Goal: Find specific page/section: Find specific page/section

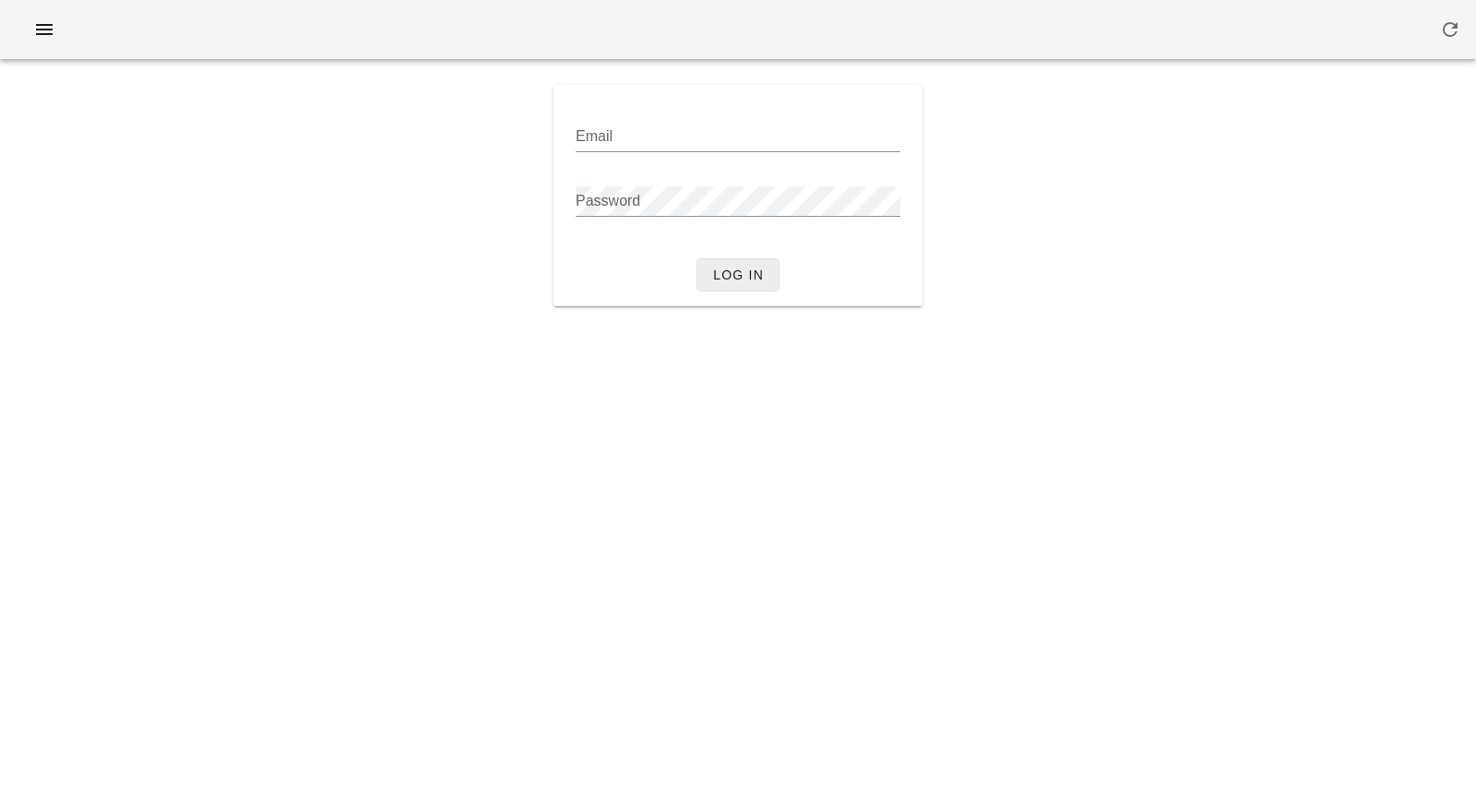
type input "[PERSON_NAME][EMAIL_ADDRESS][DOMAIN_NAME]"
click at [741, 281] on span "Log in" at bounding box center [738, 275] width 52 height 15
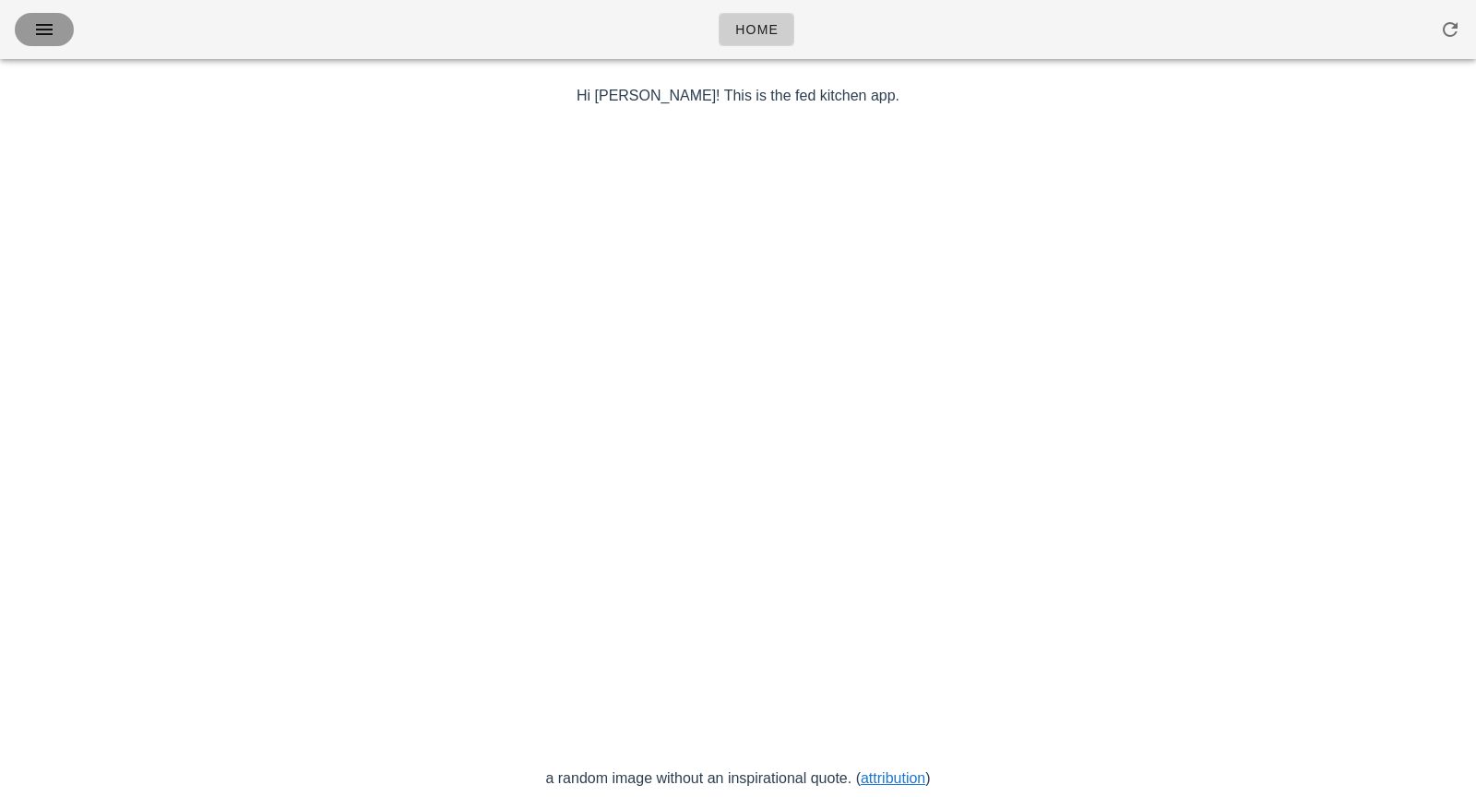
click at [35, 32] on icon "button" at bounding box center [44, 29] width 22 height 22
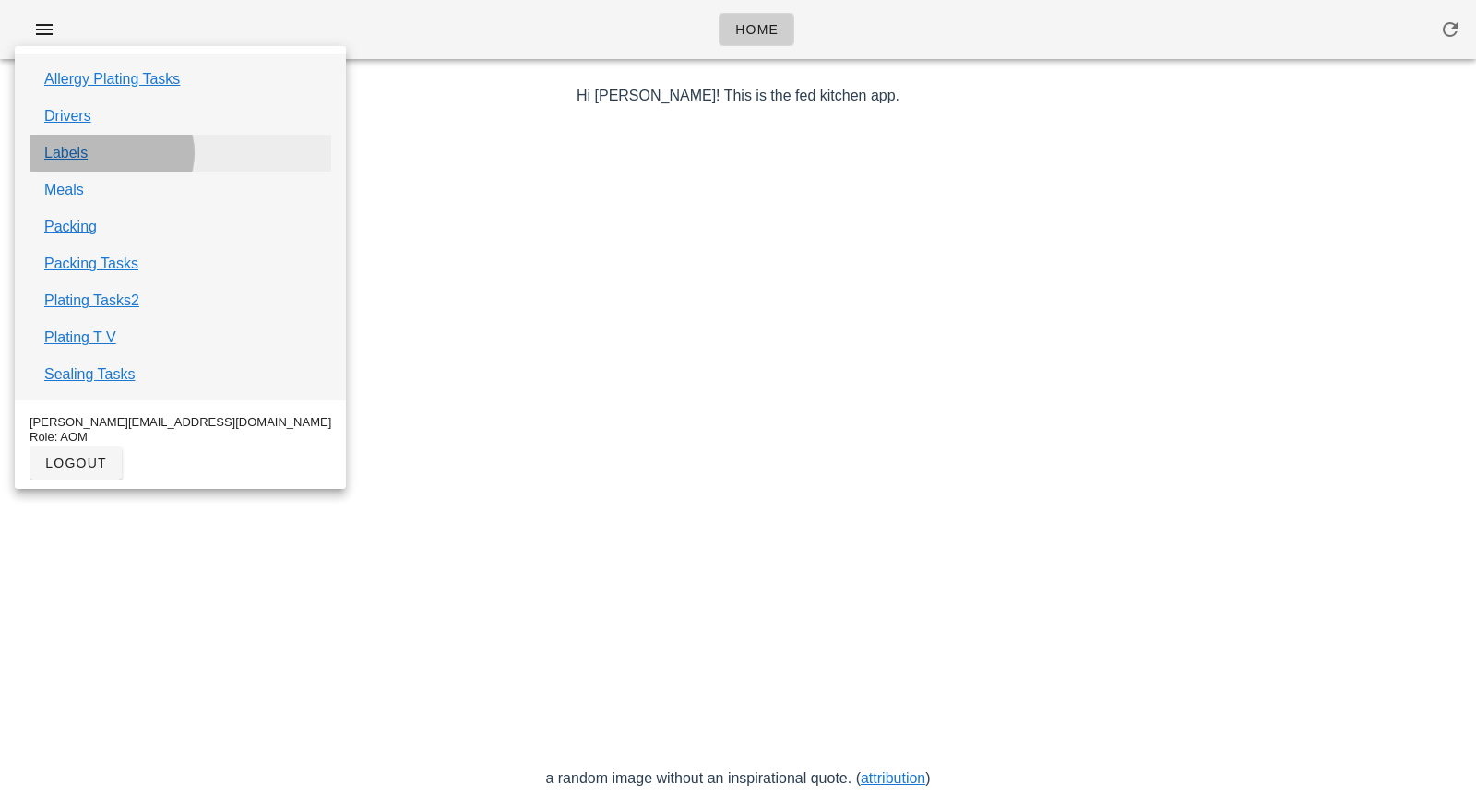
click at [83, 156] on link "Labels" at bounding box center [65, 153] width 43 height 22
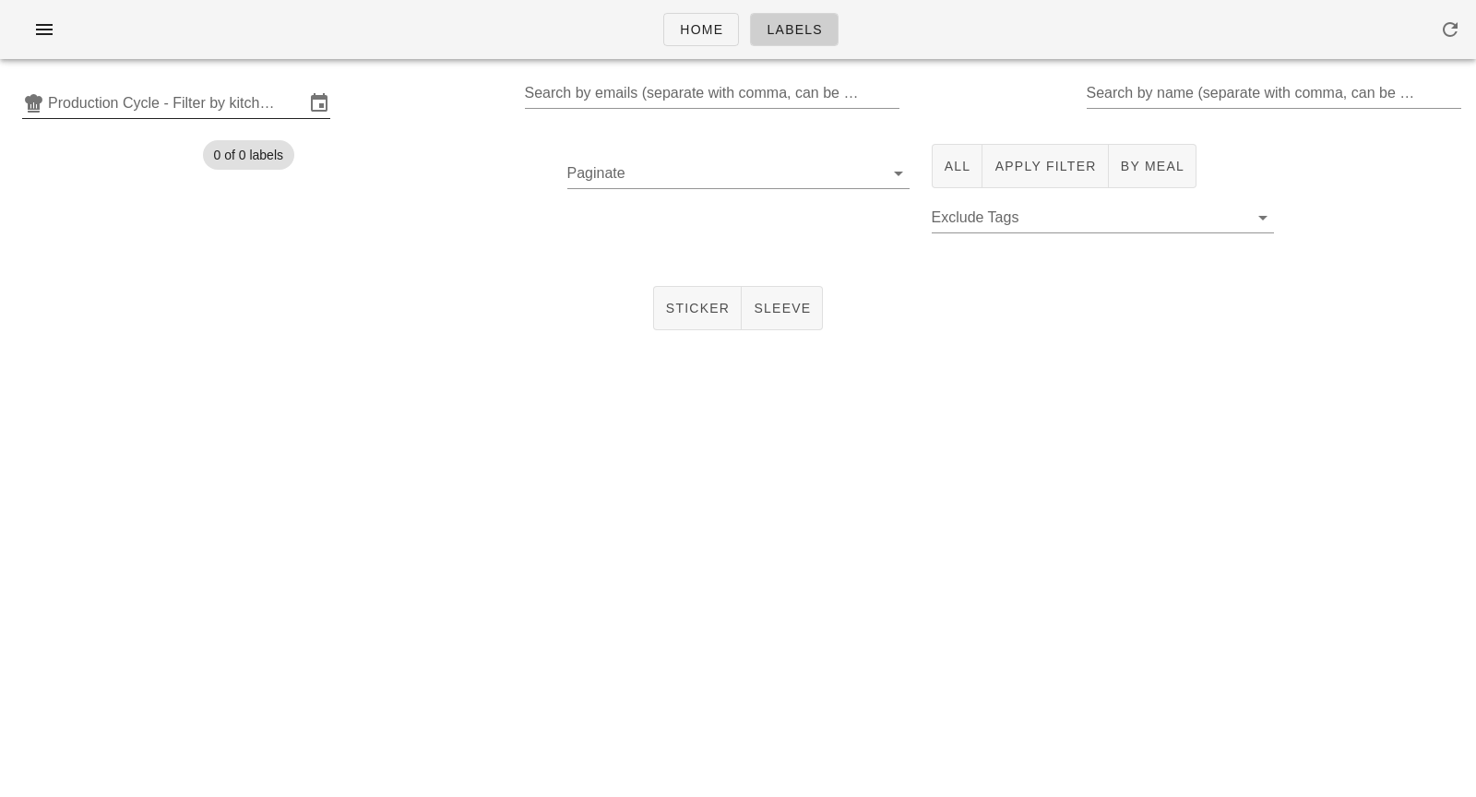
click at [207, 99] on input "Production Cycle - Filter by kitchen production schedules" at bounding box center [176, 104] width 256 height 30
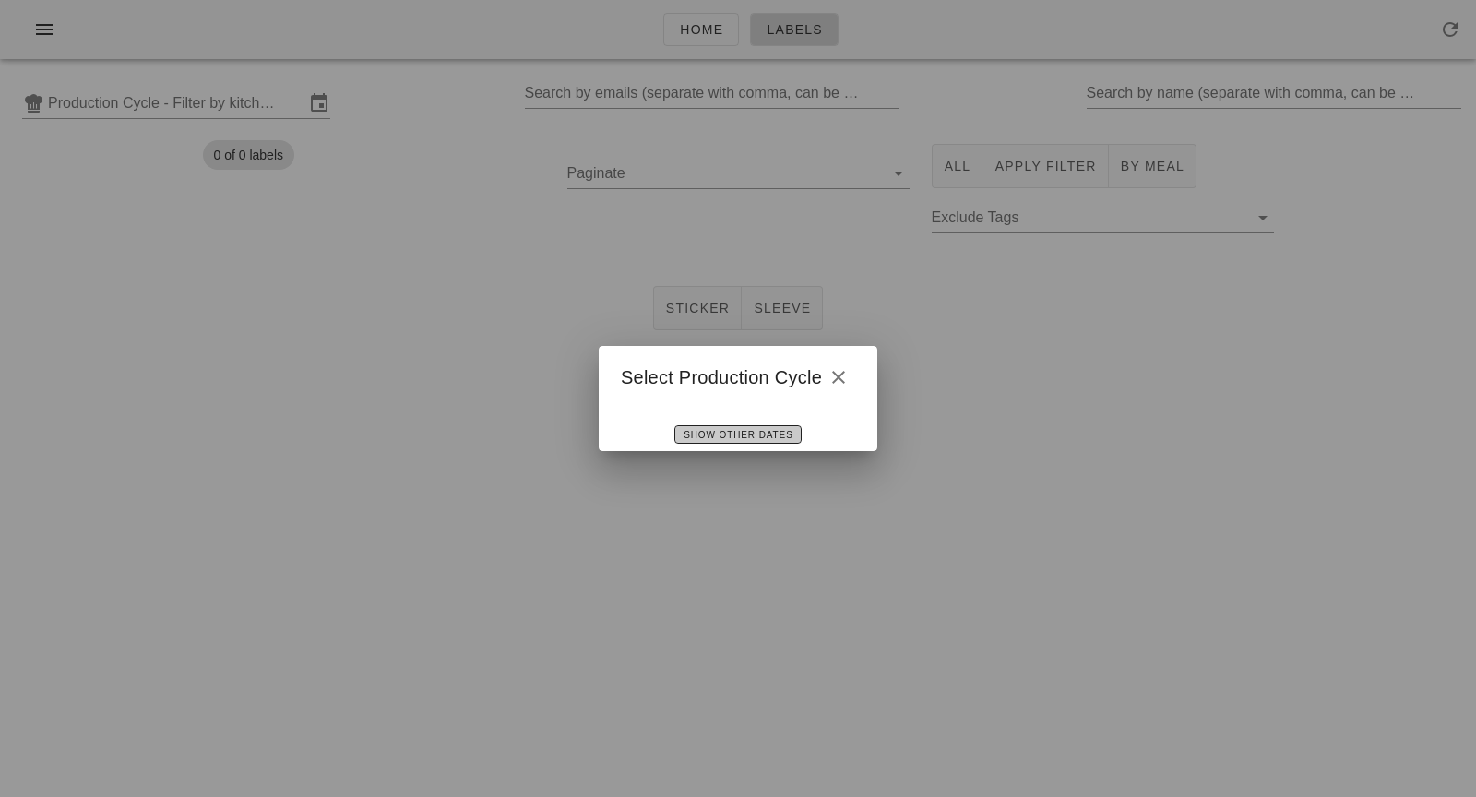
click at [716, 434] on span "Show Other Dates" at bounding box center [738, 435] width 110 height 10
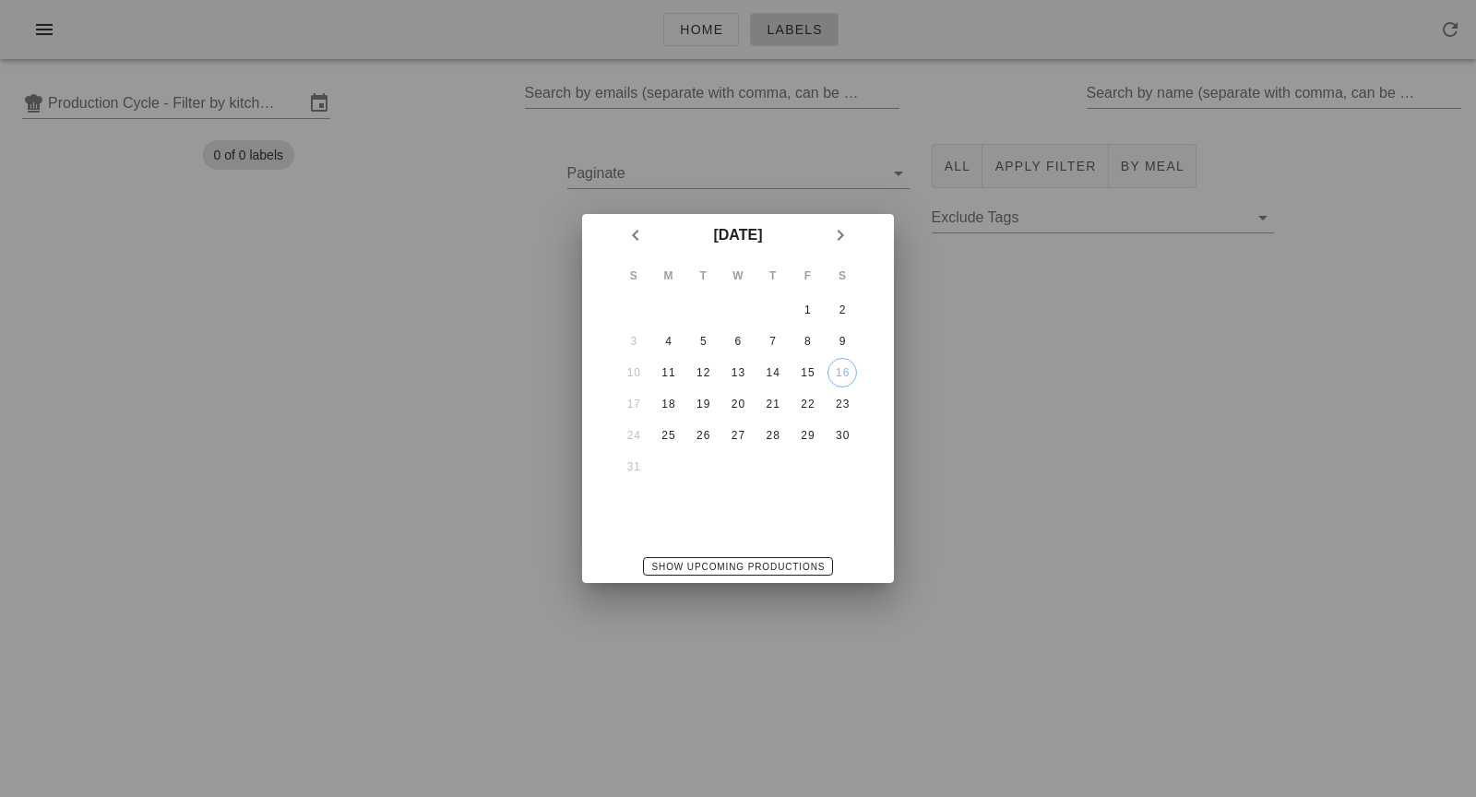
click at [911, 376] on div at bounding box center [738, 398] width 1476 height 797
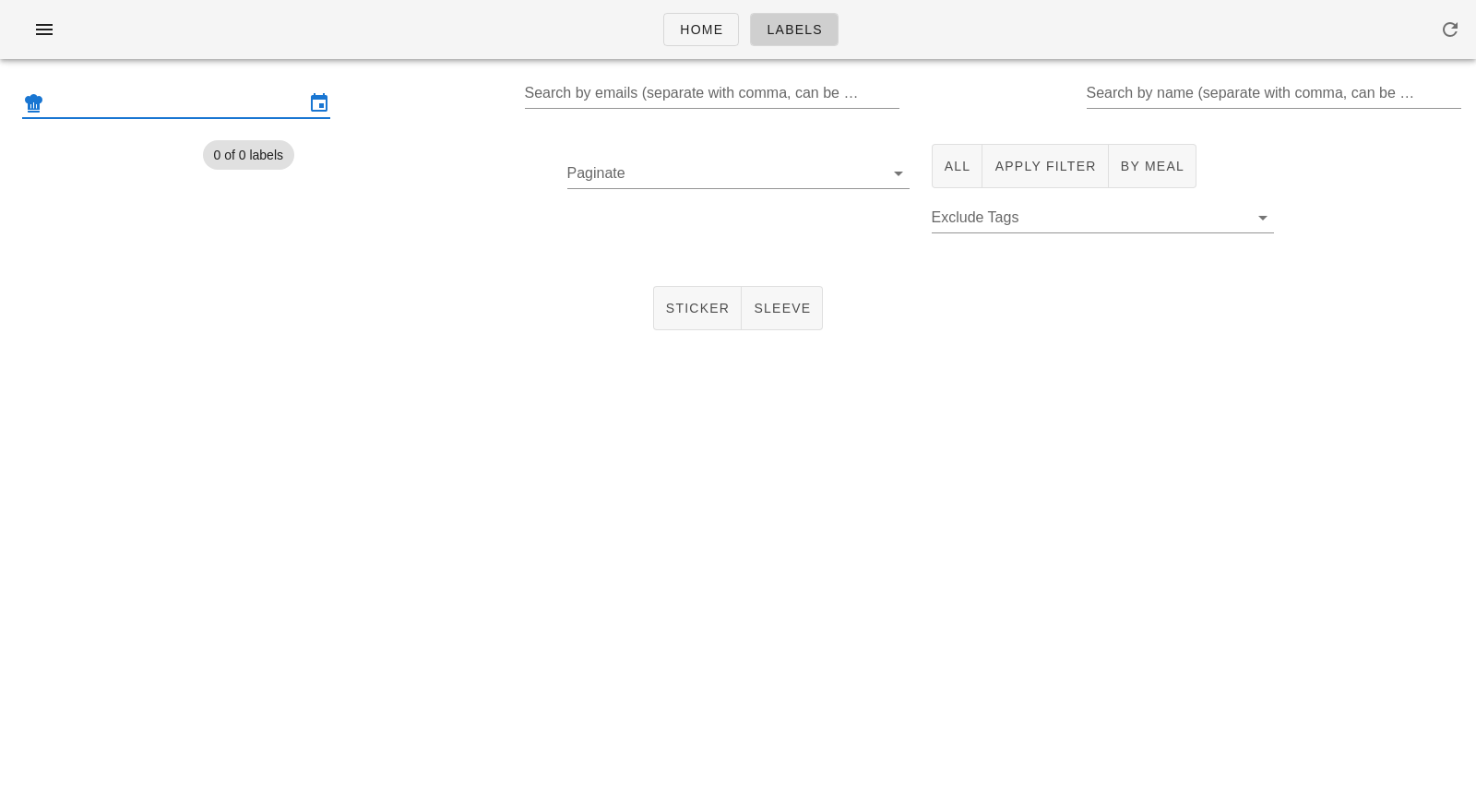
click at [276, 107] on input "text" at bounding box center [176, 104] width 256 height 30
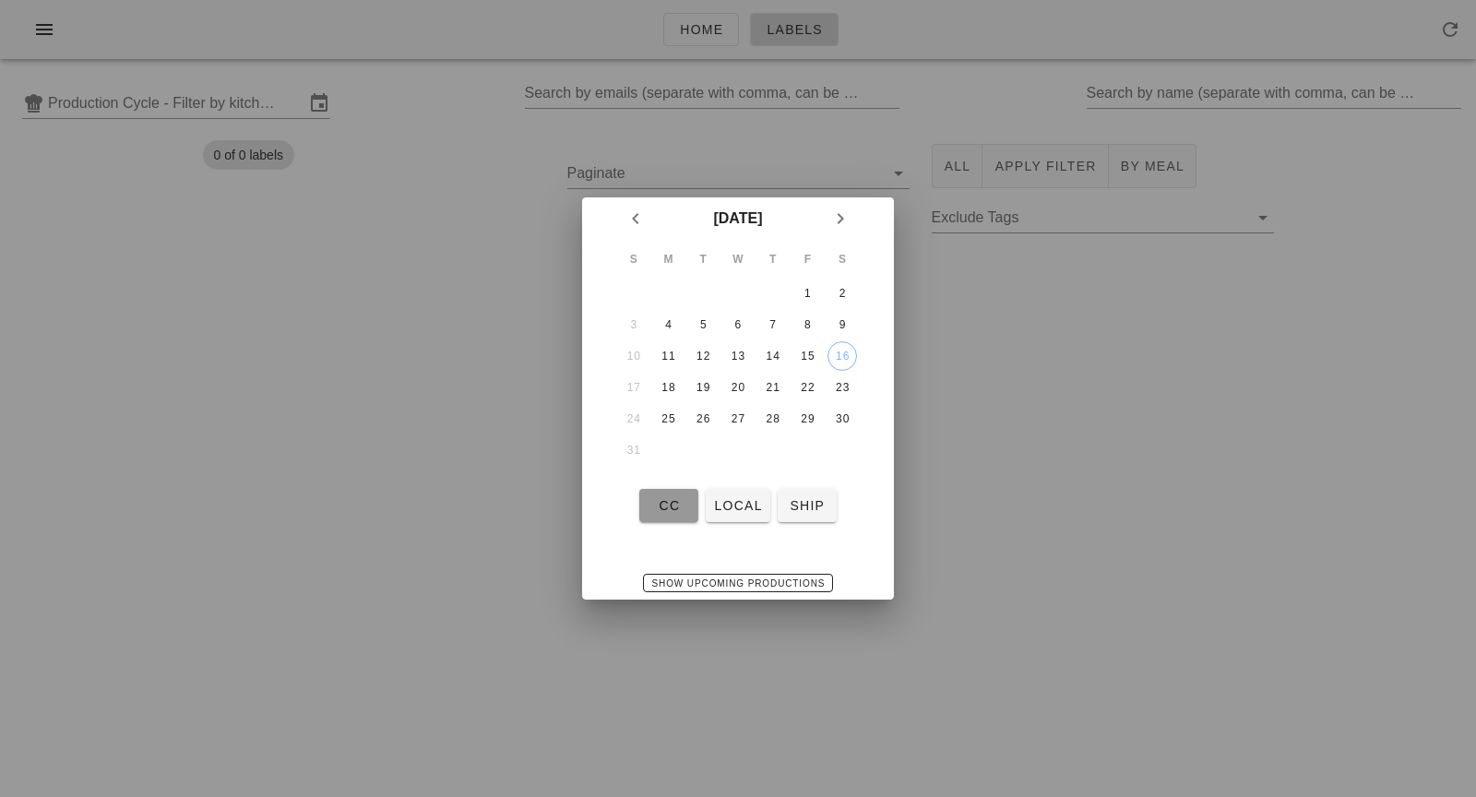
click at [680, 511] on span "CC" at bounding box center [669, 505] width 44 height 15
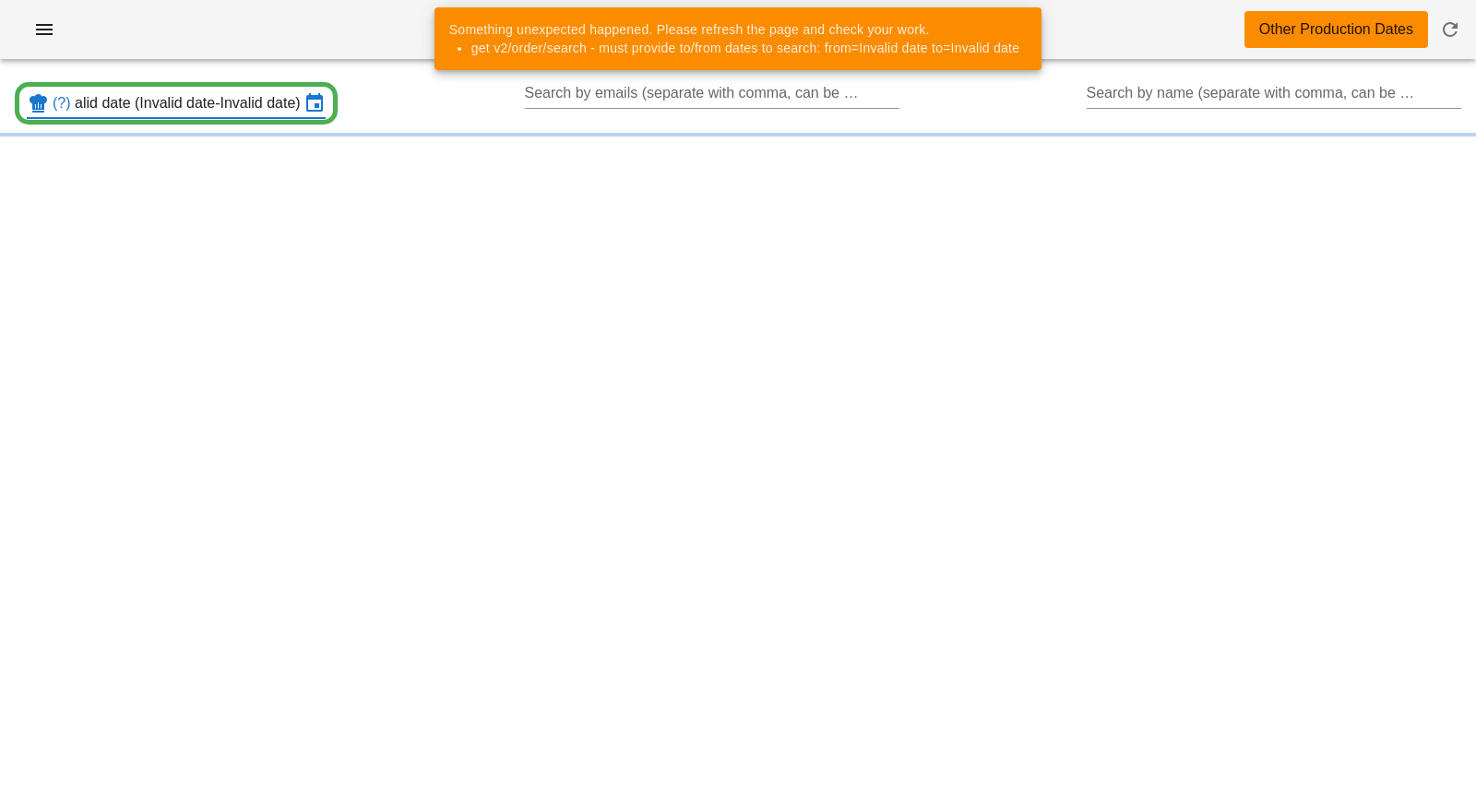
click at [262, 108] on input "CC: Invalid date-Invalid date (Invalid date-Invalid date)" at bounding box center [187, 104] width 225 height 30
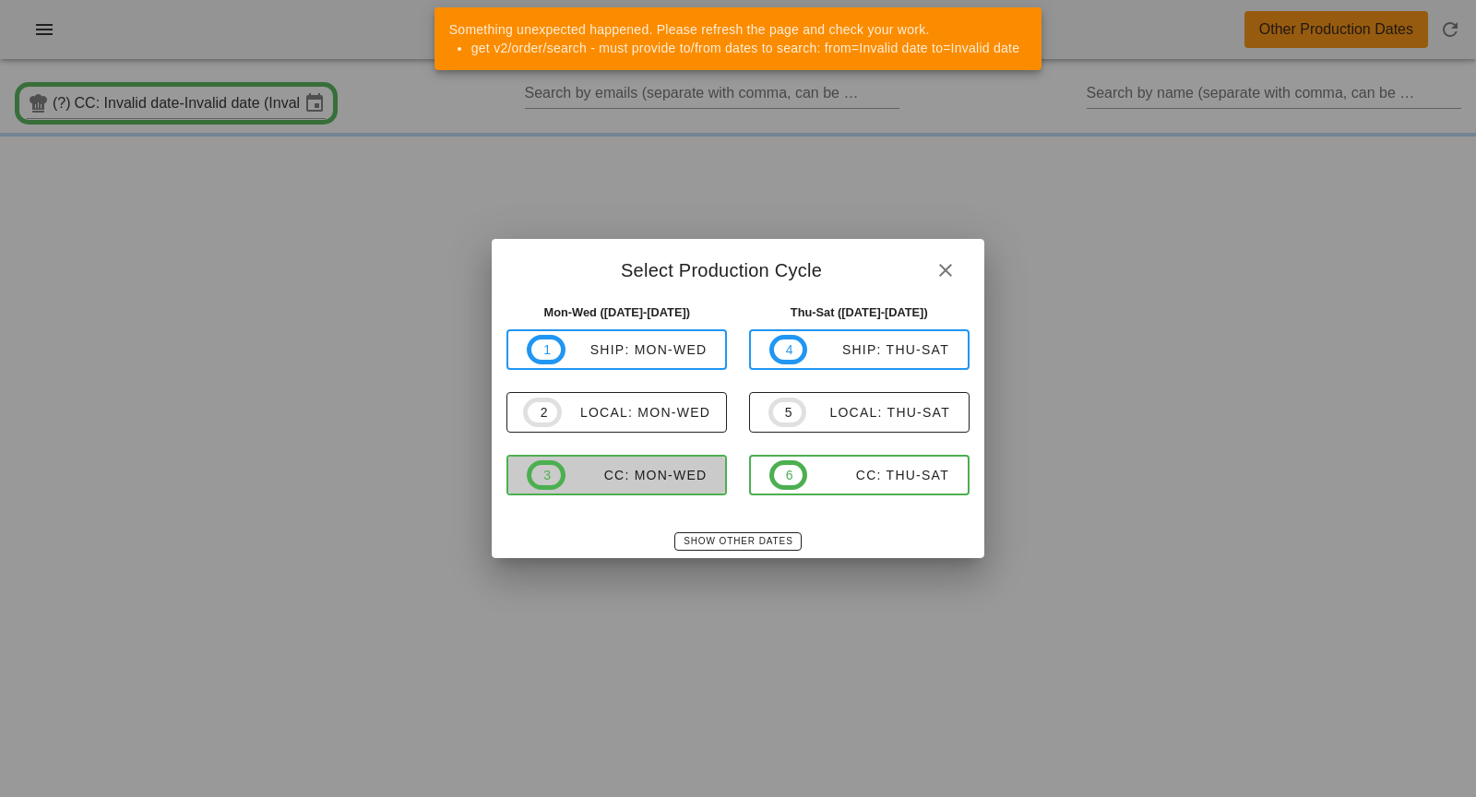
click at [682, 476] on div "CC: Mon-Wed" at bounding box center [637, 475] width 142 height 15
type input "CC: Mon-Wed ([DATE]-[DATE])"
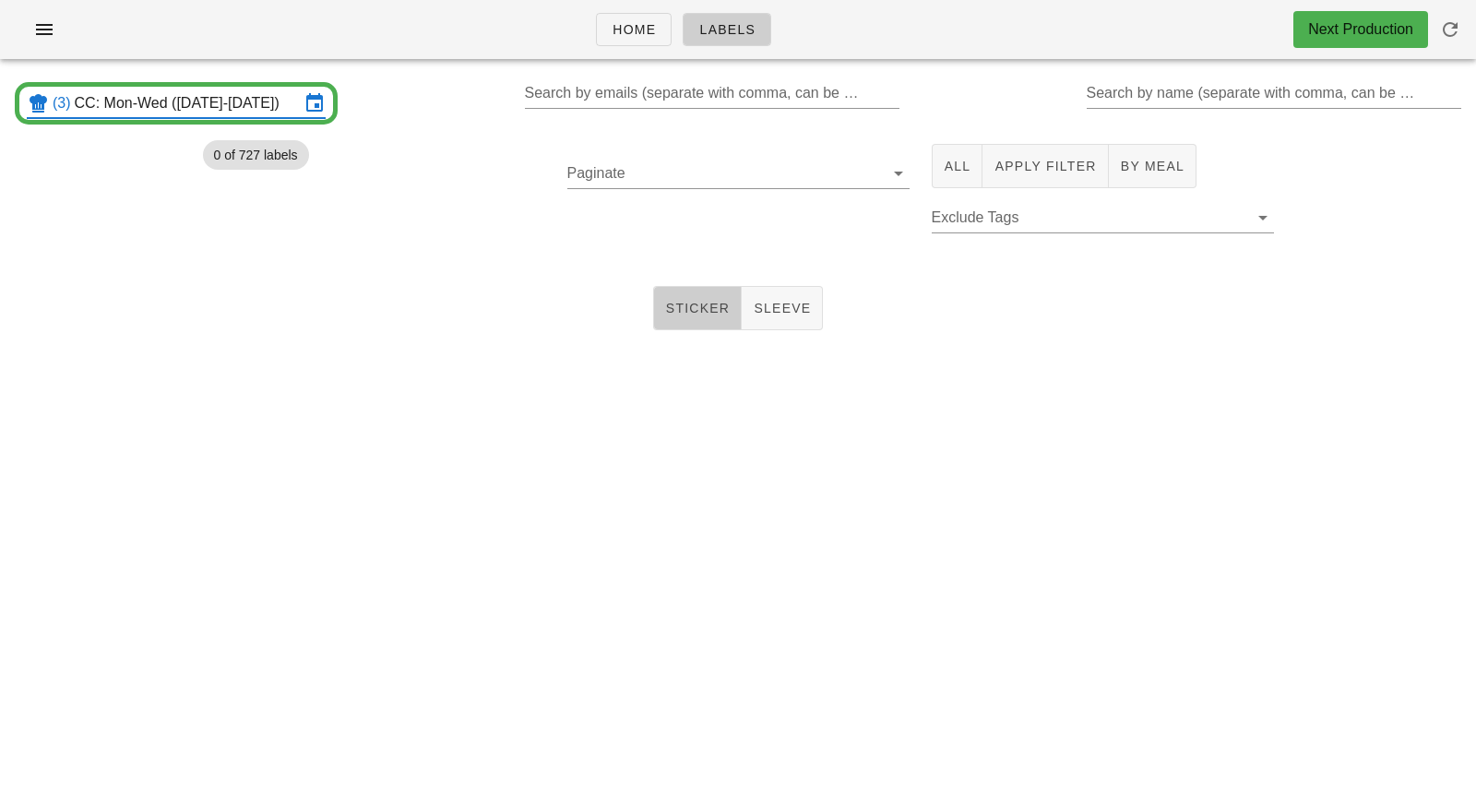
click at [710, 311] on span "Sticker" at bounding box center [697, 308] width 65 height 15
click at [947, 173] on span "All" at bounding box center [958, 166] width 28 height 15
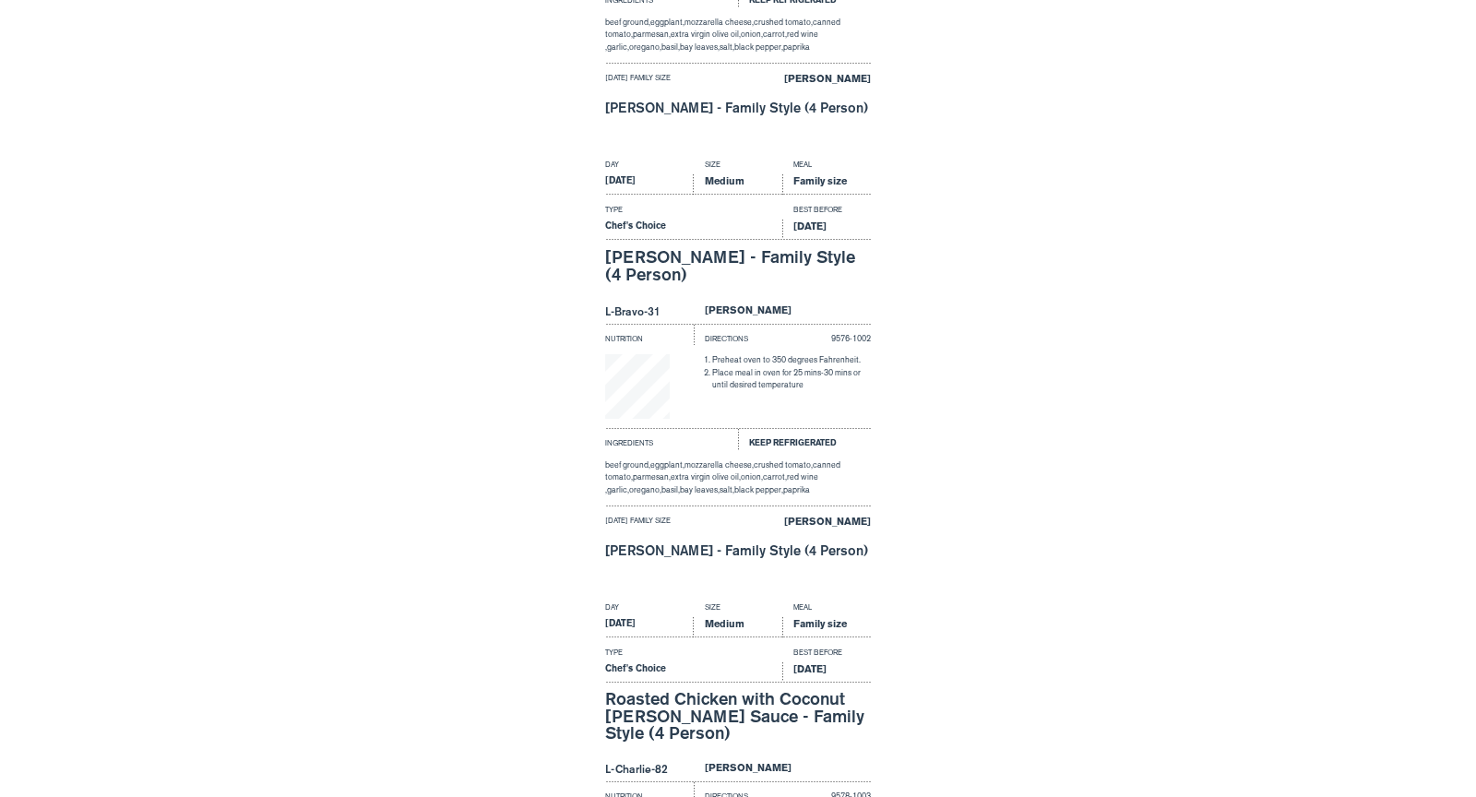
scroll to position [3603, 0]
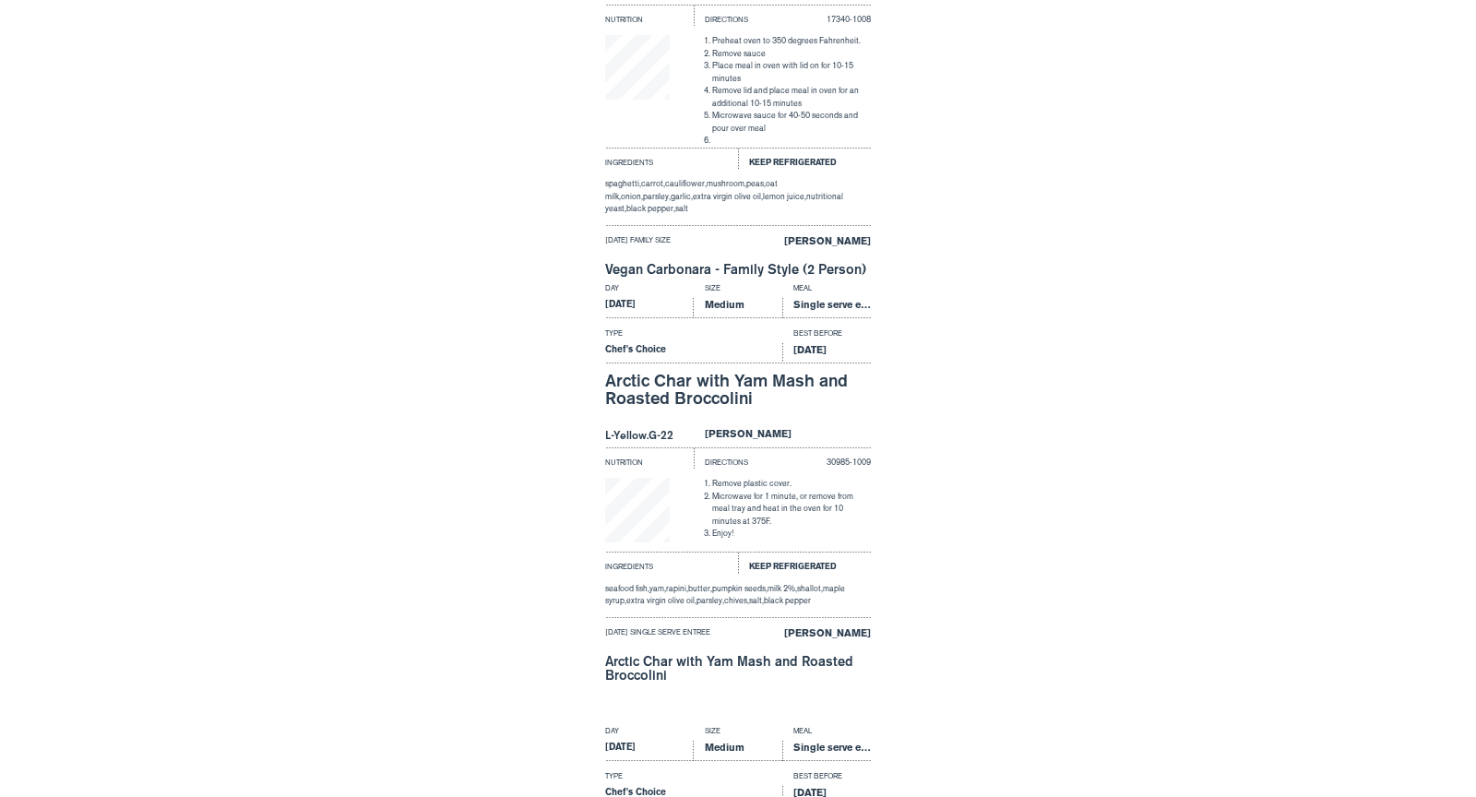
click at [1474, 48] on div "Day Size Meal [DATE] Medium Family size Type Best Before Chef's Choice [DATE] V…" at bounding box center [738, 55] width 1476 height 443
click at [1471, 38] on div "Day Size Meal [DATE] Medium Family size Type Best Before Chef's Choice [DATE] V…" at bounding box center [738, 55] width 1476 height 443
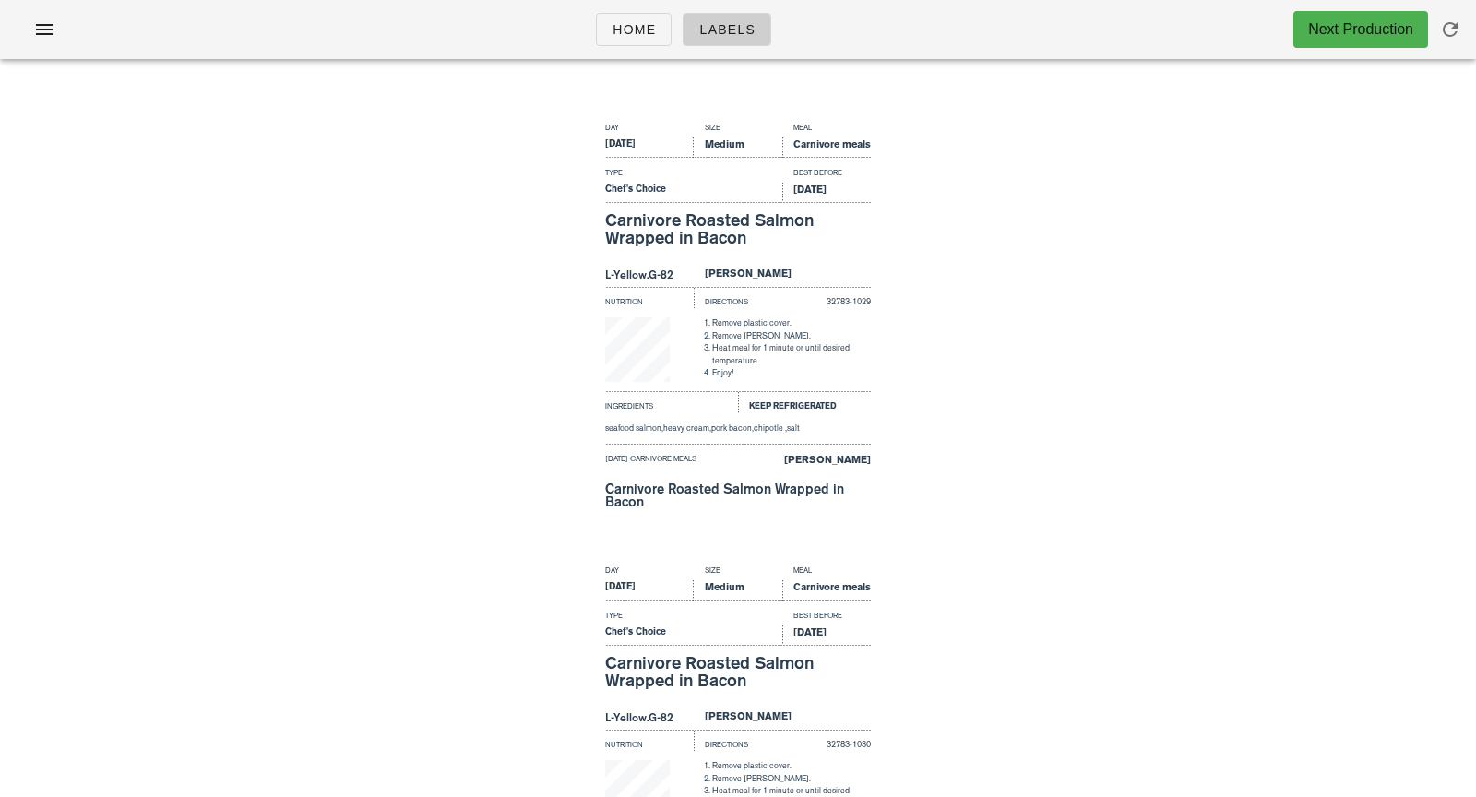
scroll to position [0, 0]
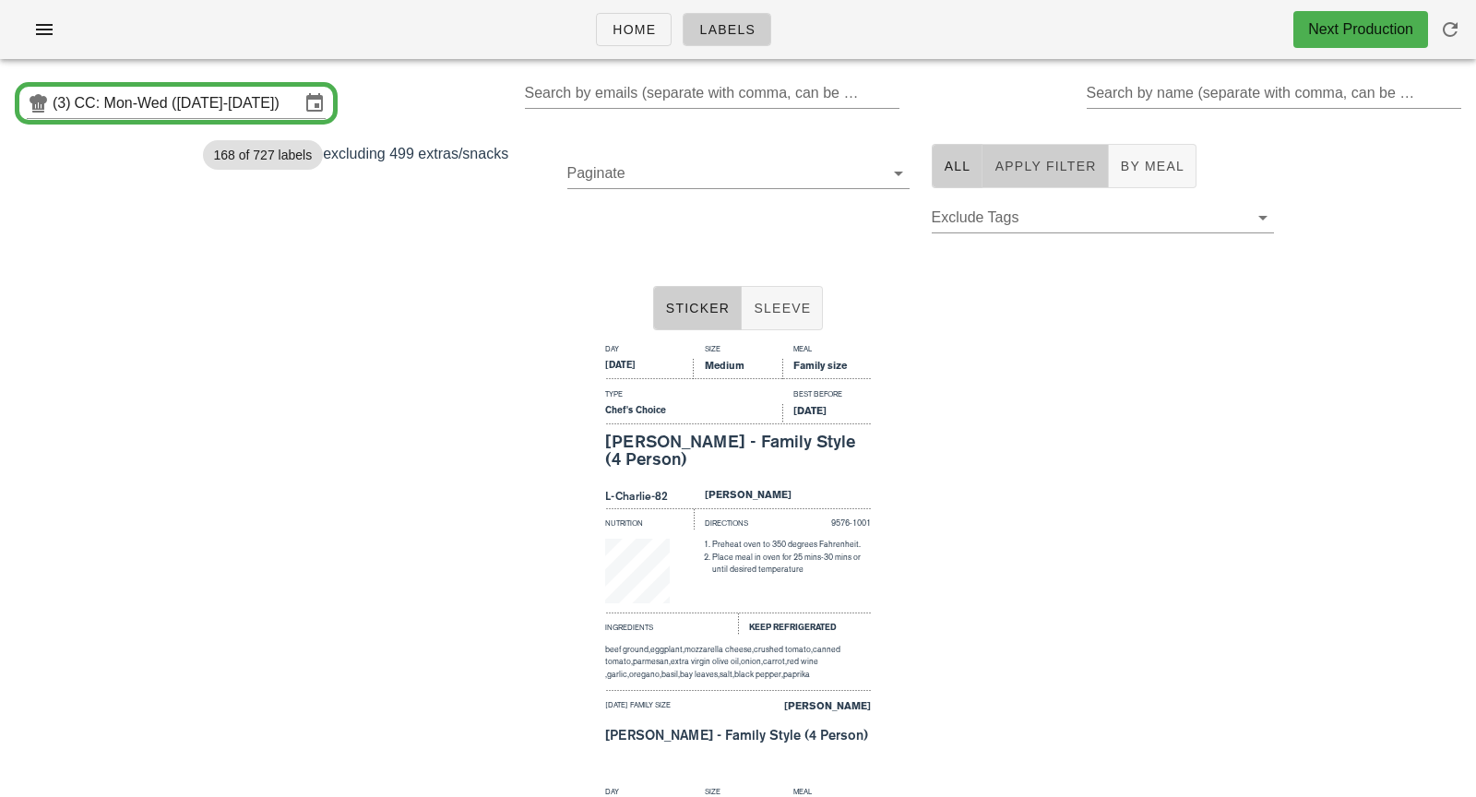
click at [1009, 176] on button "Apply Filter" at bounding box center [1044, 166] width 125 height 44
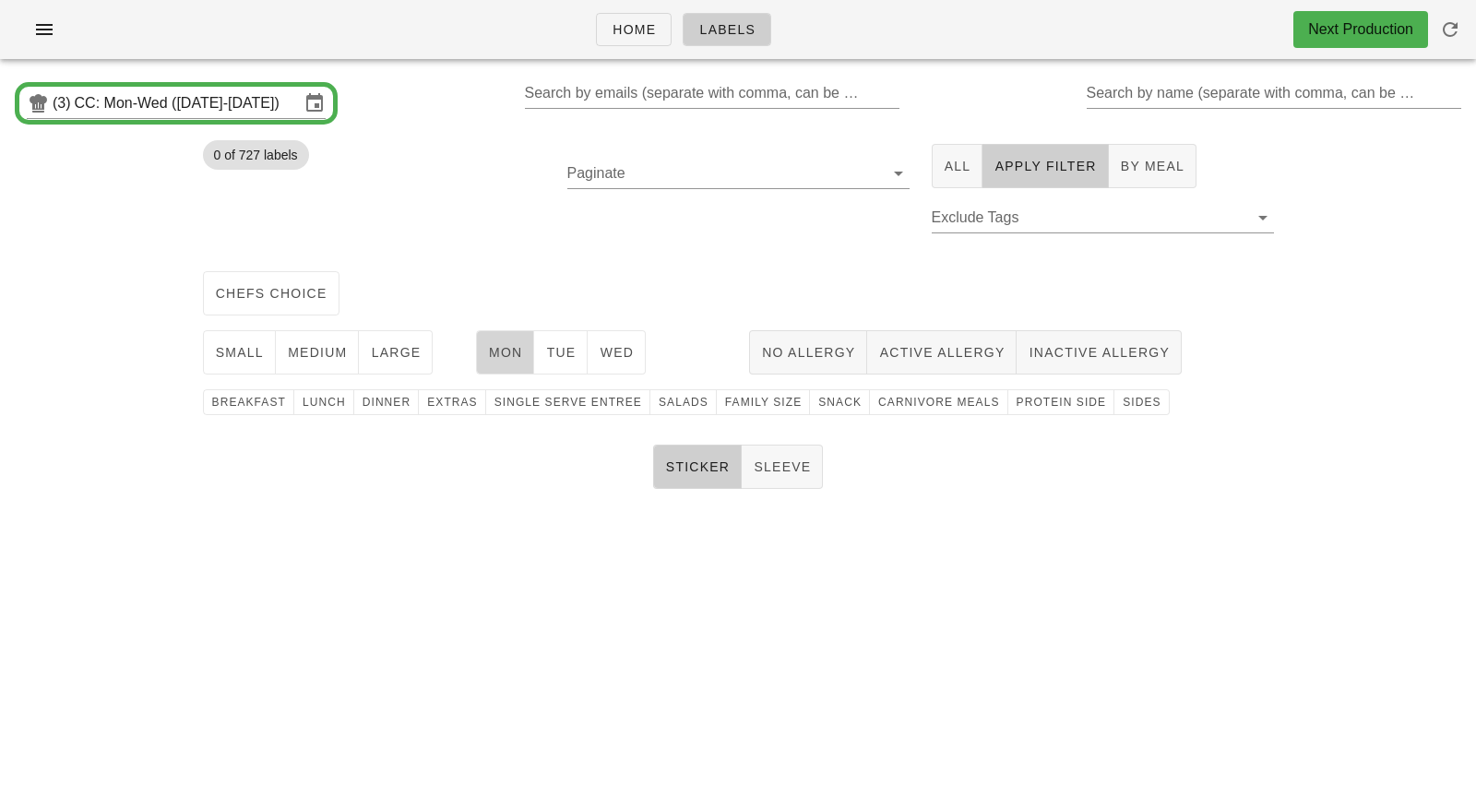
click at [510, 350] on span "Mon" at bounding box center [505, 352] width 35 height 15
click at [320, 351] on span "medium" at bounding box center [317, 352] width 61 height 15
click at [297, 287] on span "chefs choice" at bounding box center [271, 293] width 113 height 15
click at [1122, 401] on span "Sides" at bounding box center [1141, 402] width 39 height 13
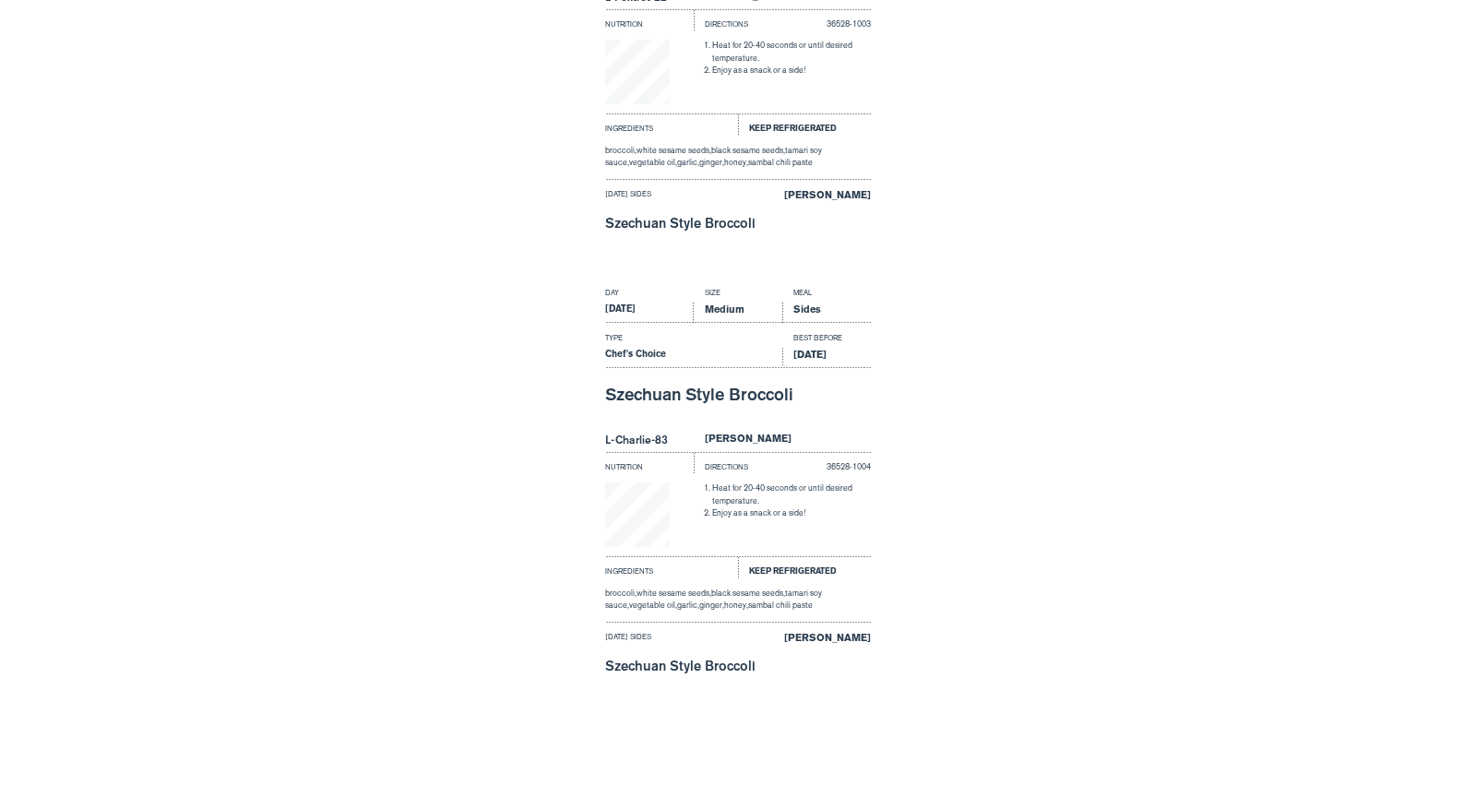
scroll to position [1542, 0]
